Goal: Information Seeking & Learning: Understand process/instructions

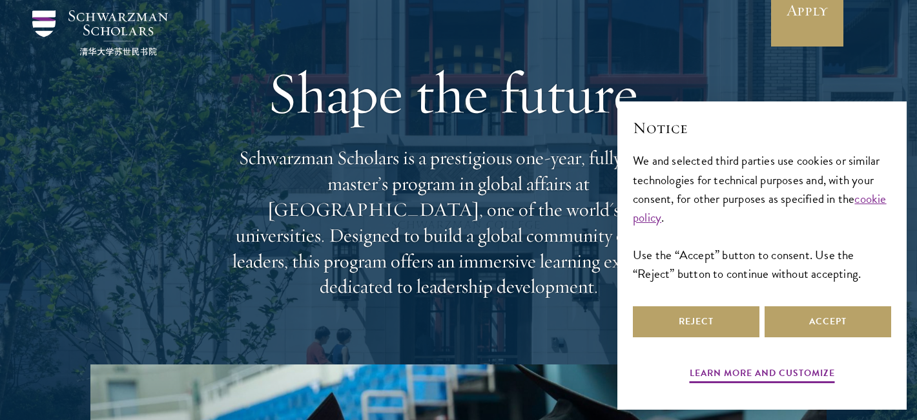
scroll to position [51, 0]
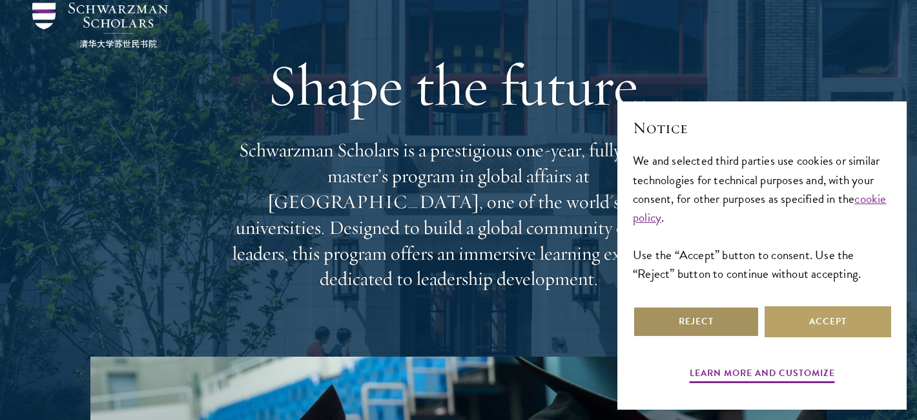
click at [701, 317] on button "Reject" at bounding box center [696, 321] width 127 height 31
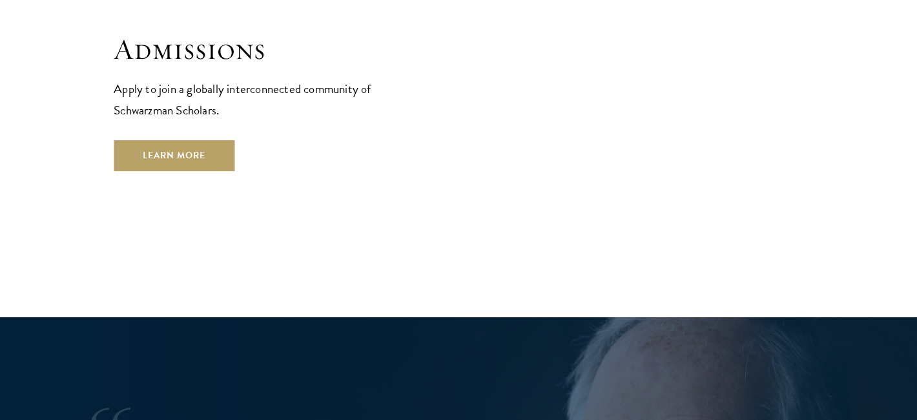
scroll to position [2225, 0]
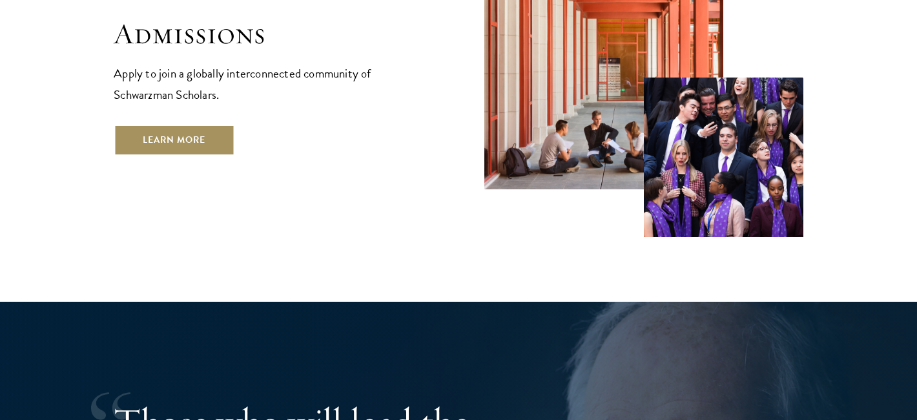
click at [188, 125] on link "Learn More" at bounding box center [174, 140] width 121 height 31
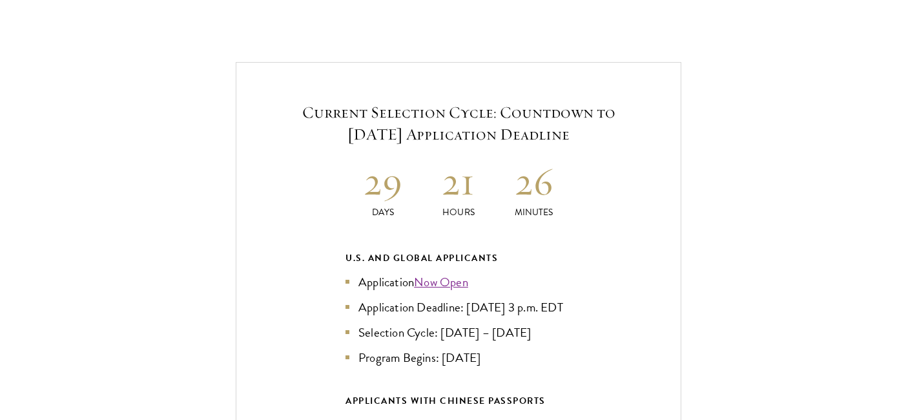
scroll to position [2738, 0]
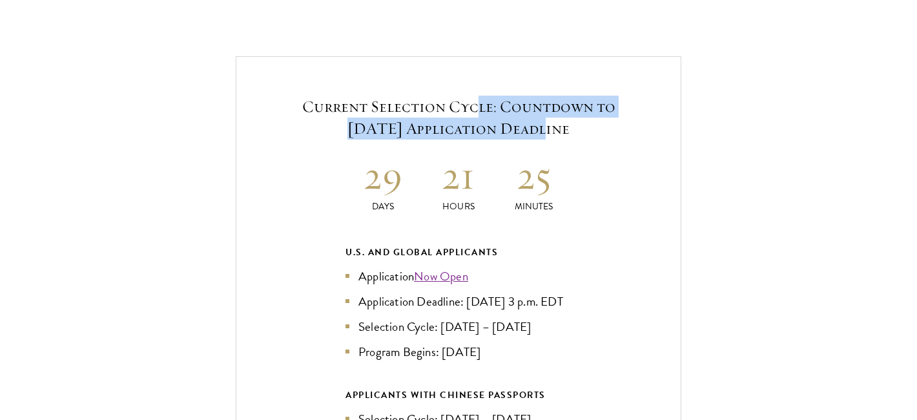
drag, startPoint x: 475, startPoint y: 81, endPoint x: 483, endPoint y: 94, distance: 14.5
click at [483, 96] on h5 "Current Selection Cycle: Countdown to [DATE] Application Deadline" at bounding box center [458, 118] width 367 height 44
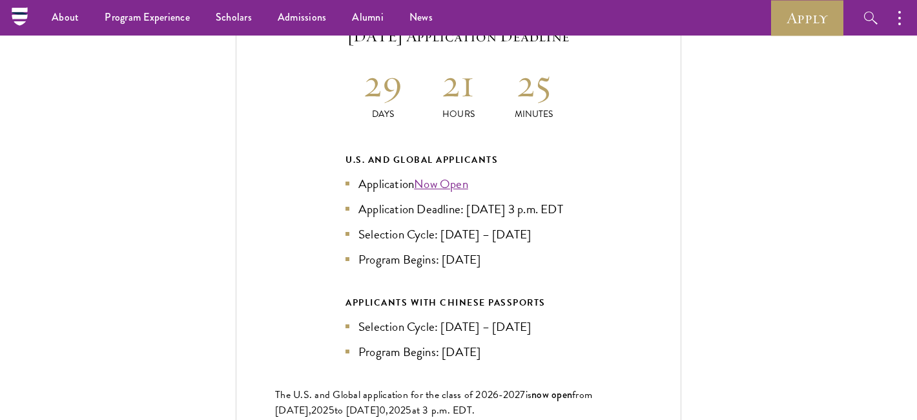
scroll to position [2829, 0]
drag, startPoint x: 444, startPoint y: 223, endPoint x: 521, endPoint y: 232, distance: 76.7
click at [521, 232] on li "Selection Cycle: [DATE] – [DATE]" at bounding box center [459, 235] width 226 height 19
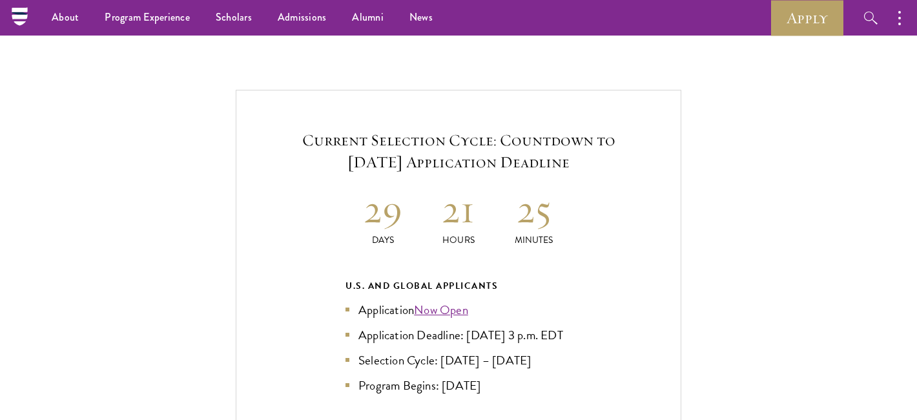
scroll to position [2707, 0]
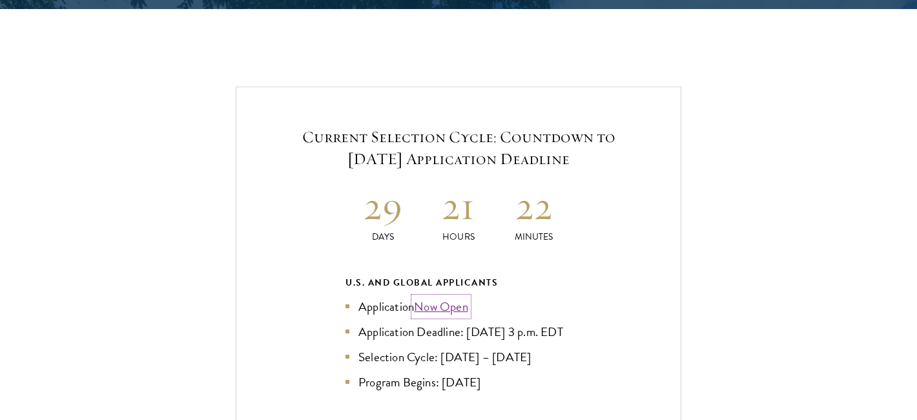
click at [441, 297] on link "Now Open" at bounding box center [441, 306] width 54 height 19
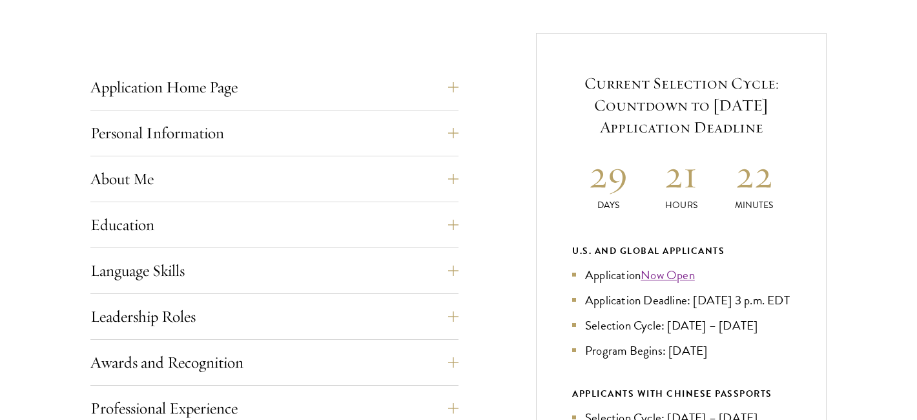
scroll to position [525, 0]
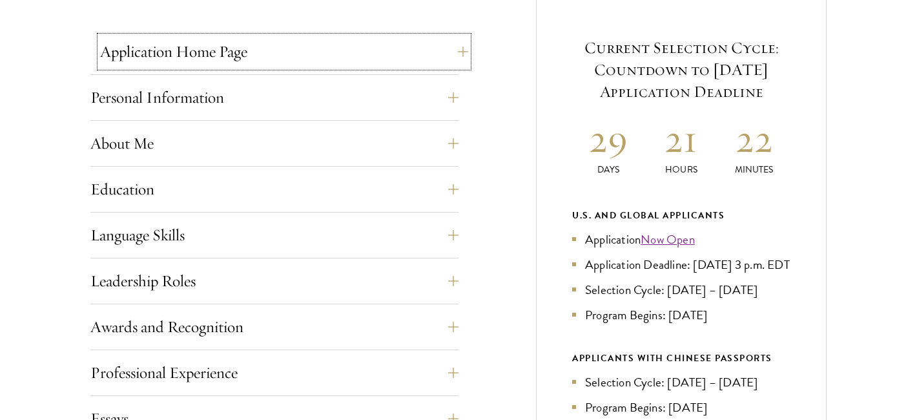
click at [322, 61] on button "Application Home Page" at bounding box center [284, 51] width 368 height 31
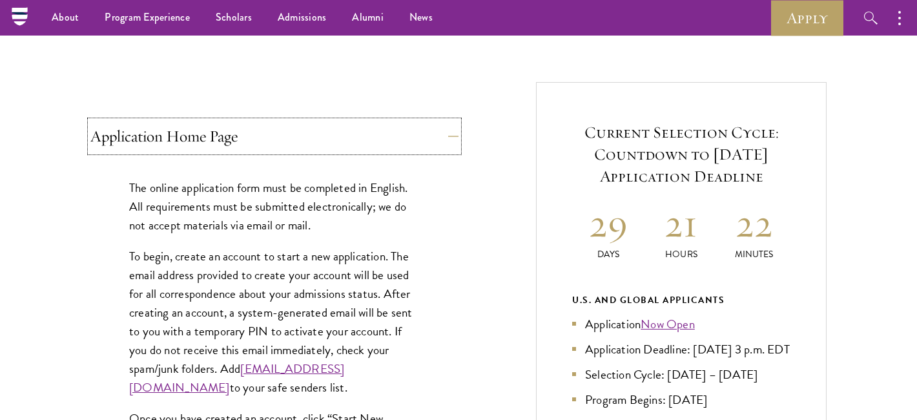
scroll to position [429, 0]
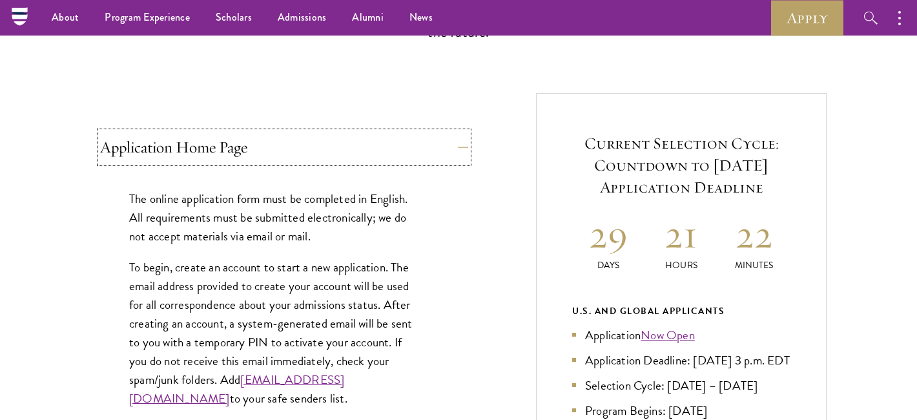
click at [327, 153] on button "Application Home Page" at bounding box center [284, 147] width 368 height 31
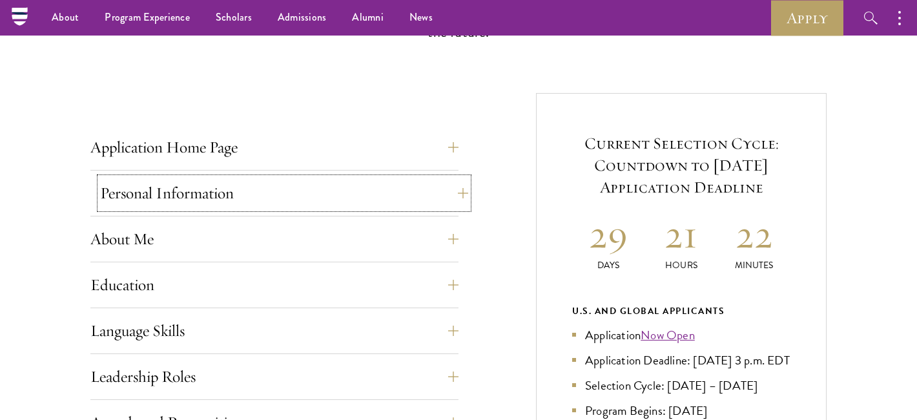
click at [318, 184] on button "Personal Information" at bounding box center [284, 193] width 368 height 31
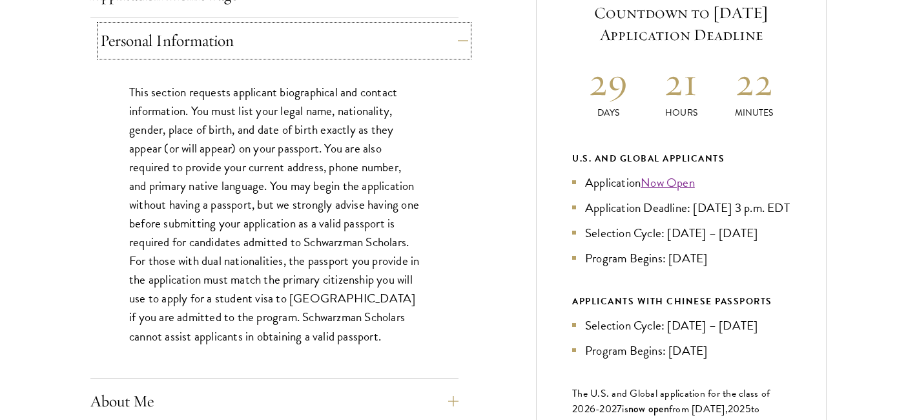
scroll to position [583, 0]
click at [327, 45] on button "Personal Information" at bounding box center [284, 40] width 368 height 31
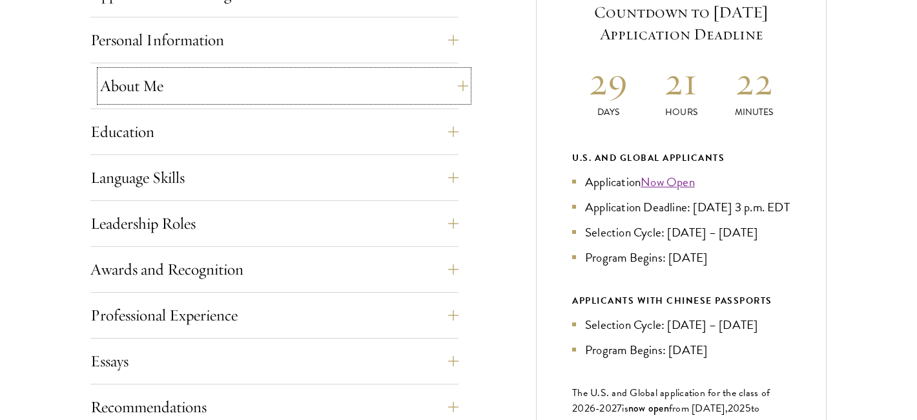
click at [304, 81] on button "About Me" at bounding box center [284, 85] width 368 height 31
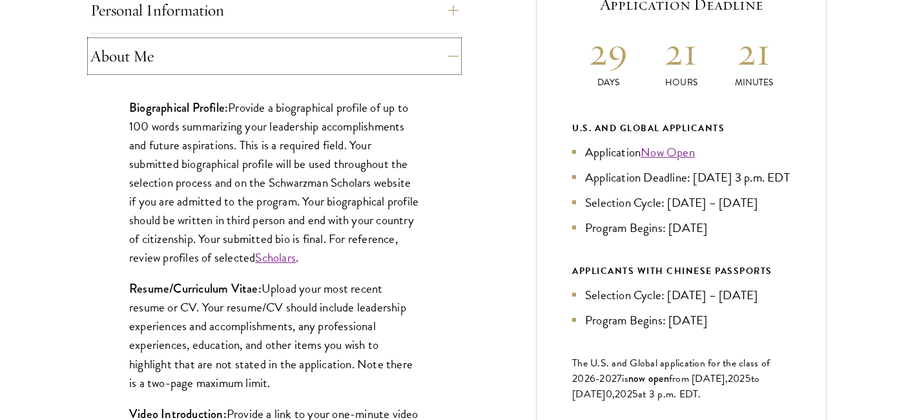
scroll to position [584, 0]
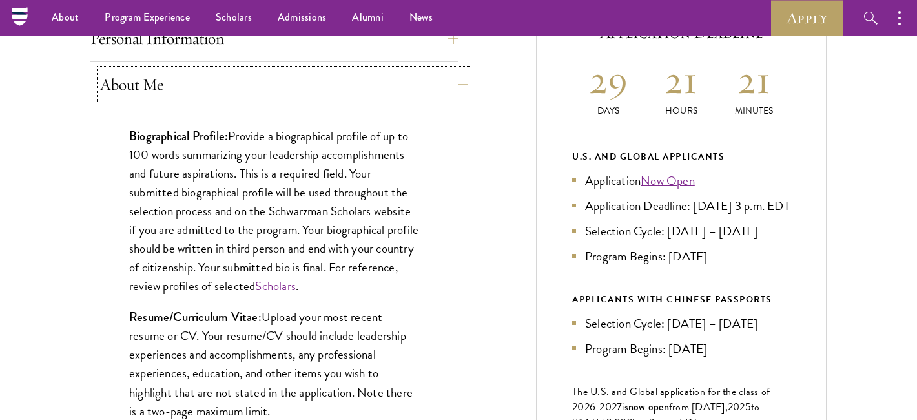
click at [301, 81] on button "About Me" at bounding box center [284, 84] width 368 height 31
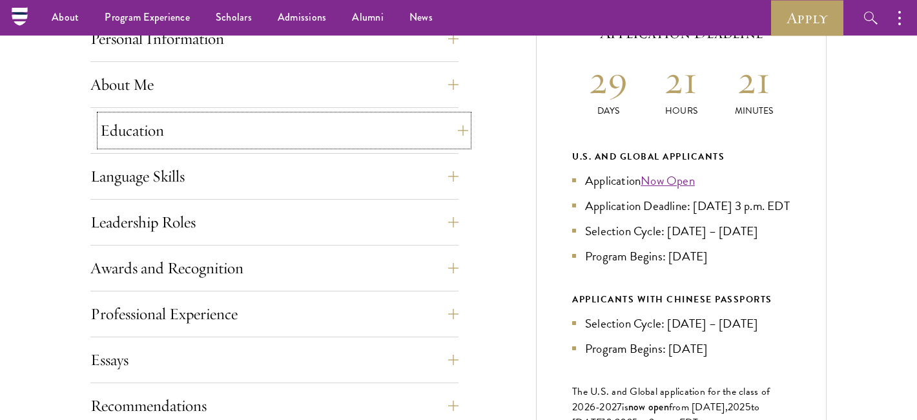
click at [286, 120] on button "Education" at bounding box center [284, 130] width 368 height 31
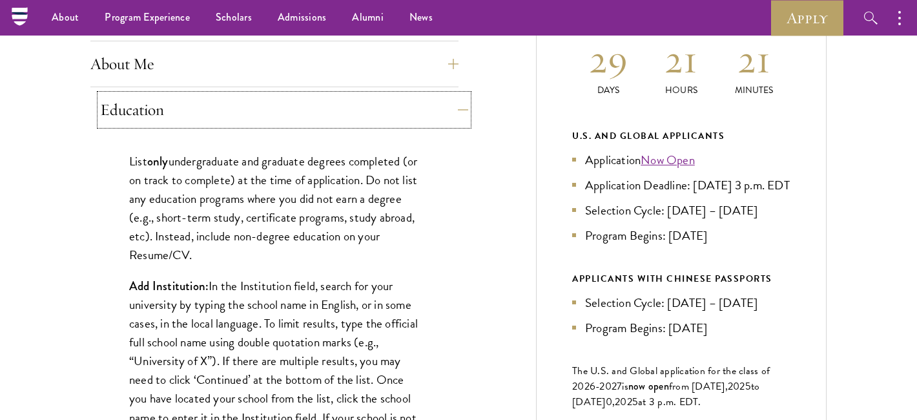
scroll to position [553, 0]
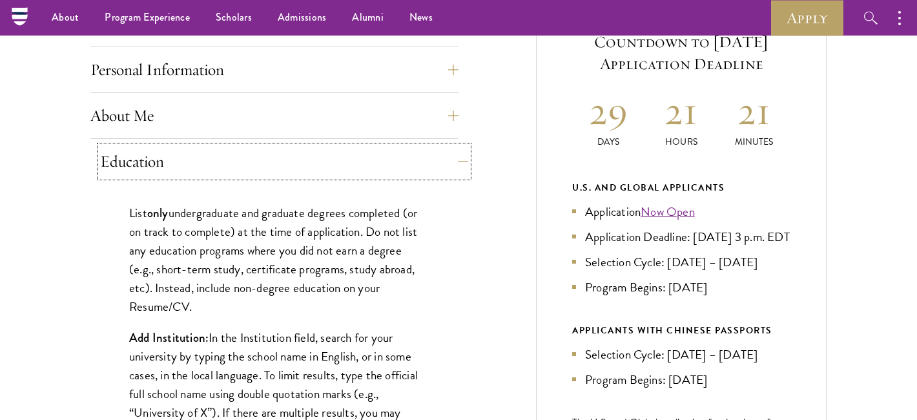
click at [280, 163] on button "Education" at bounding box center [284, 161] width 368 height 31
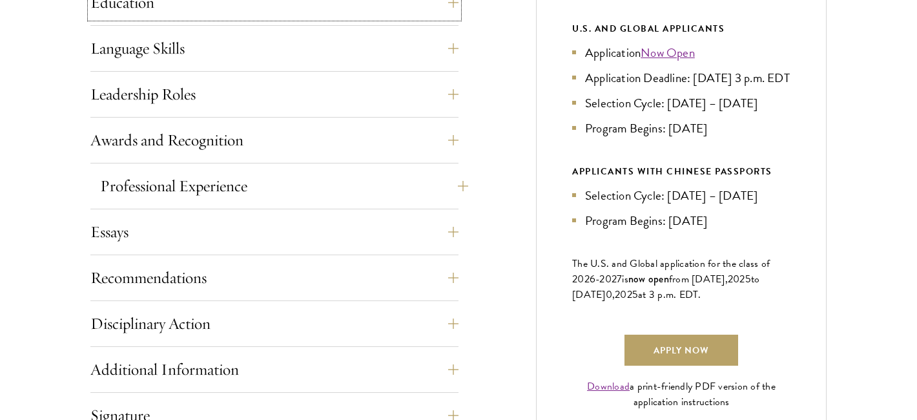
scroll to position [712, 0]
click at [280, 288] on button "Recommendations" at bounding box center [284, 277] width 368 height 31
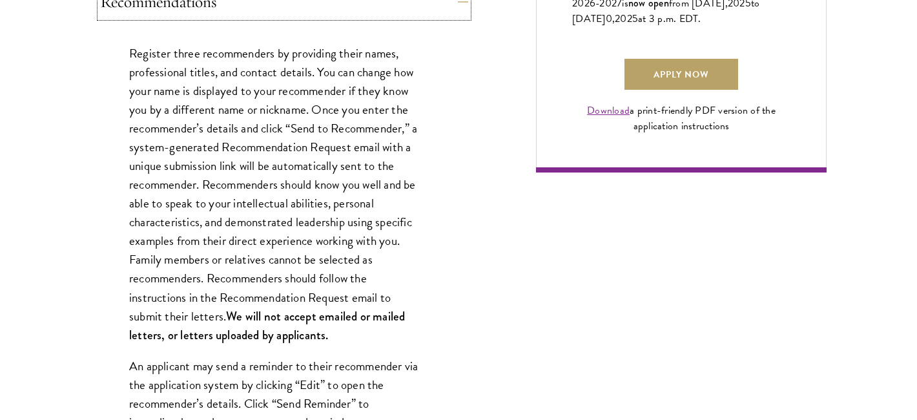
scroll to position [988, 0]
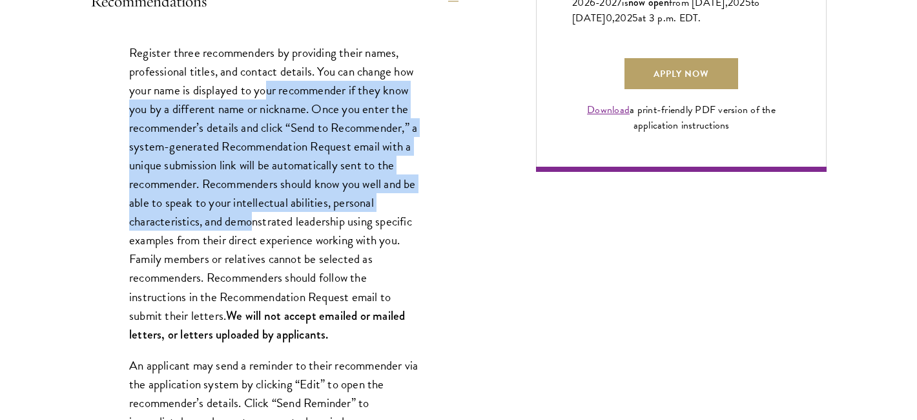
drag, startPoint x: 267, startPoint y: 88, endPoint x: 255, endPoint y: 225, distance: 136.8
click at [255, 225] on p "Register three recommenders by providing their names, professional titles, and …" at bounding box center [274, 193] width 291 height 300
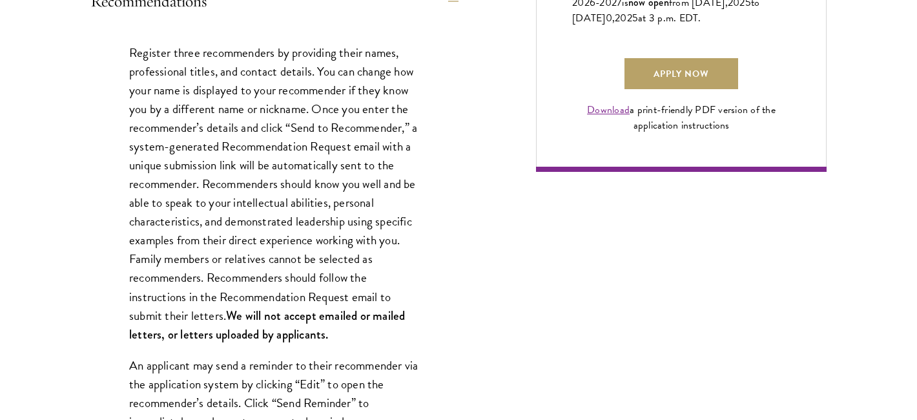
click at [226, 262] on p "Register three recommenders by providing their names, professional titles, and …" at bounding box center [274, 193] width 291 height 300
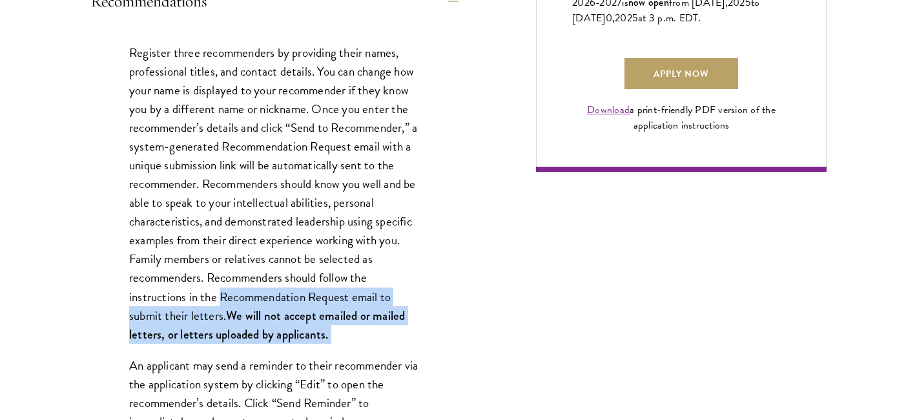
drag, startPoint x: 222, startPoint y: 299, endPoint x: 349, endPoint y: 349, distance: 136.8
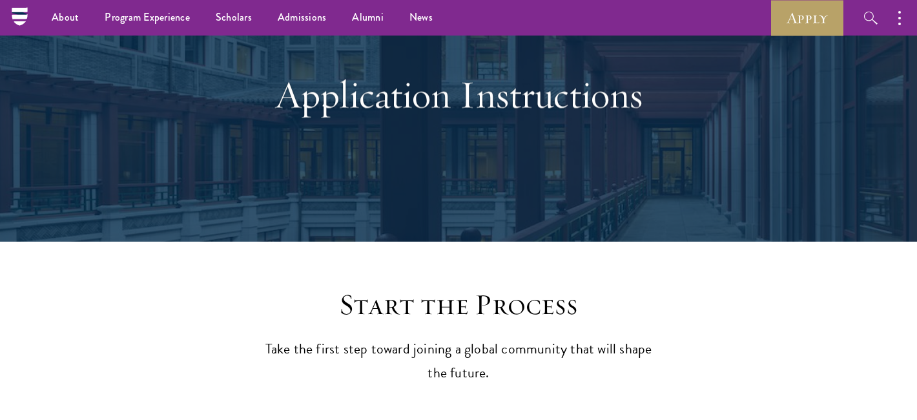
scroll to position [0, 0]
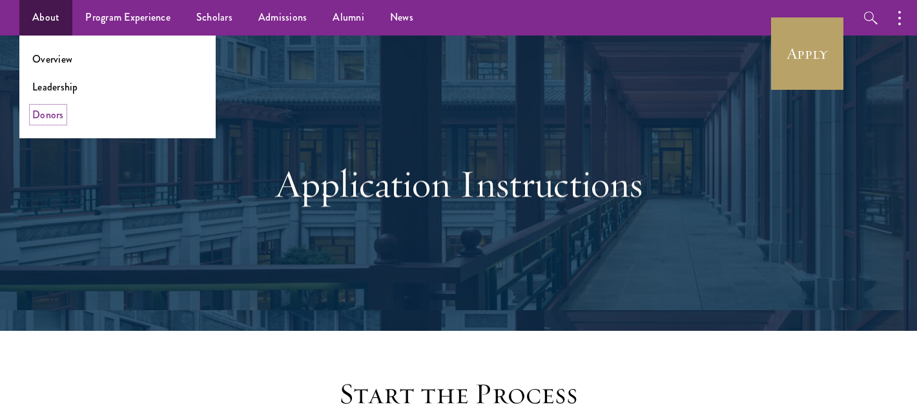
click at [54, 122] on link "Donors" at bounding box center [48, 114] width 32 height 15
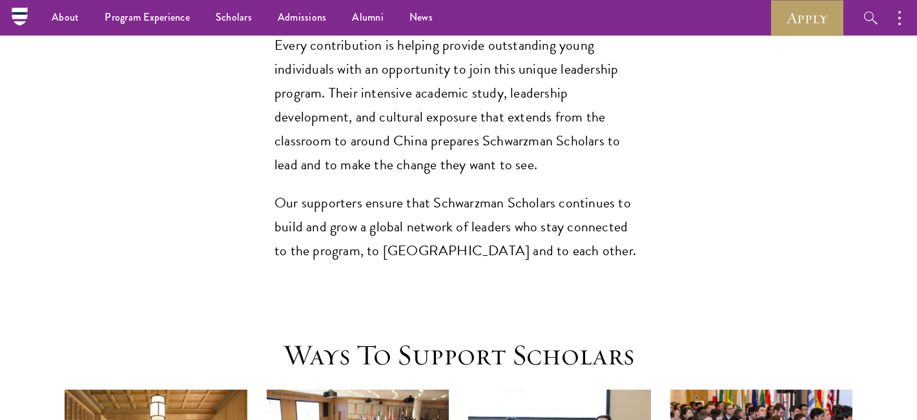
scroll to position [640, 0]
